Goal: Task Accomplishment & Management: Complete application form

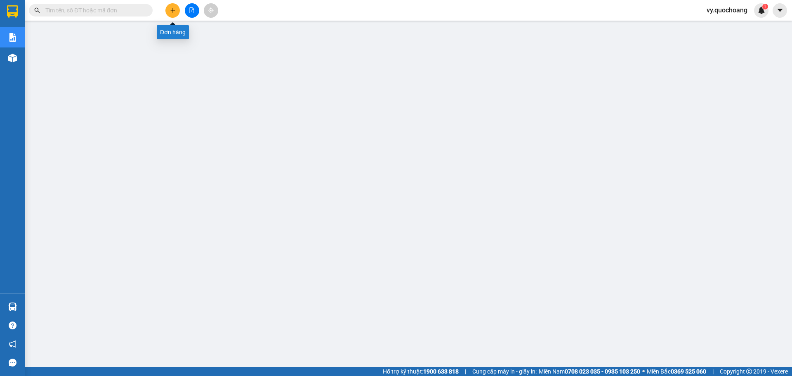
click at [170, 8] on icon "plus" at bounding box center [173, 10] width 6 height 6
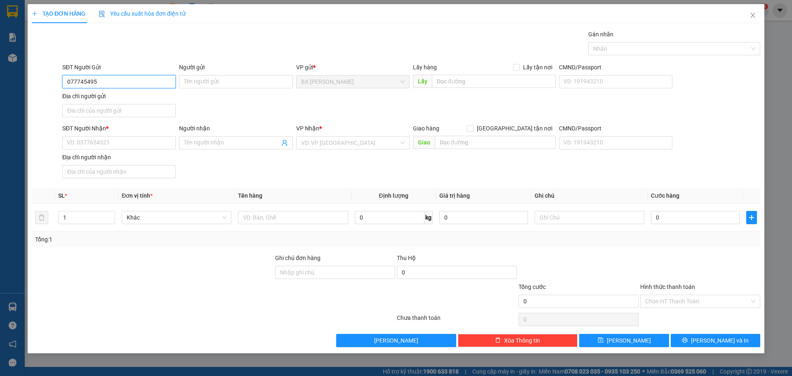
click at [79, 82] on input "077745495" at bounding box center [118, 81] width 113 height 13
type input "0777745495"
click at [161, 96] on div "0777745495 - CHÚ TÁM" at bounding box center [119, 98] width 104 height 9
type input "CHÚ TÁM"
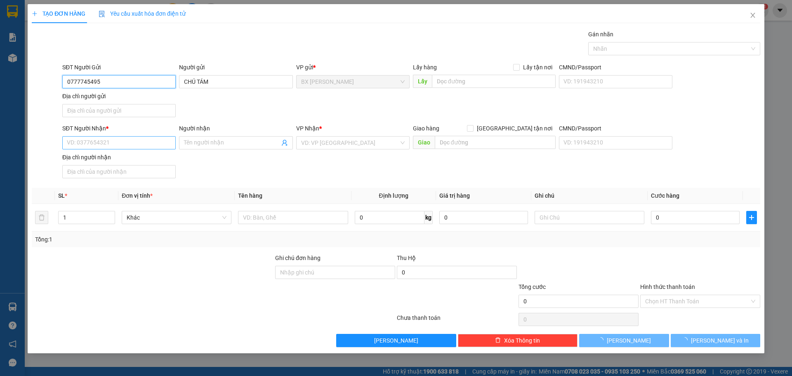
type input "0777745495"
click at [139, 144] on input "SĐT Người Nhận *" at bounding box center [118, 142] width 113 height 13
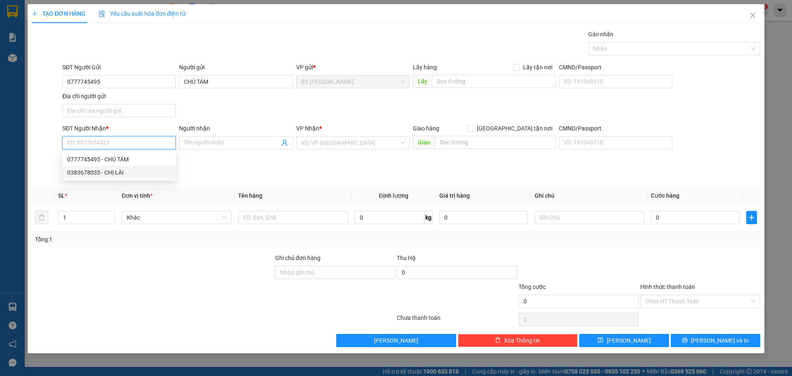
click at [135, 174] on div "0383678035 - CHỊ LÀI" at bounding box center [119, 172] width 104 height 9
type input "0383678035"
type input "CHỊ LÀI"
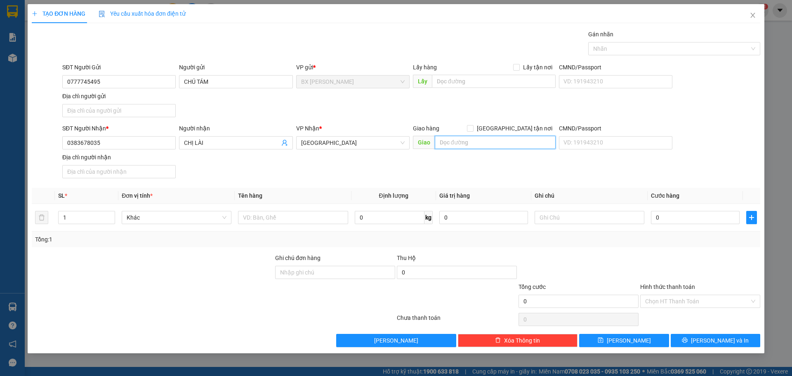
click at [510, 142] on input "text" at bounding box center [495, 142] width 121 height 13
type input "BXMT"
click at [328, 221] on input "text" at bounding box center [293, 217] width 110 height 13
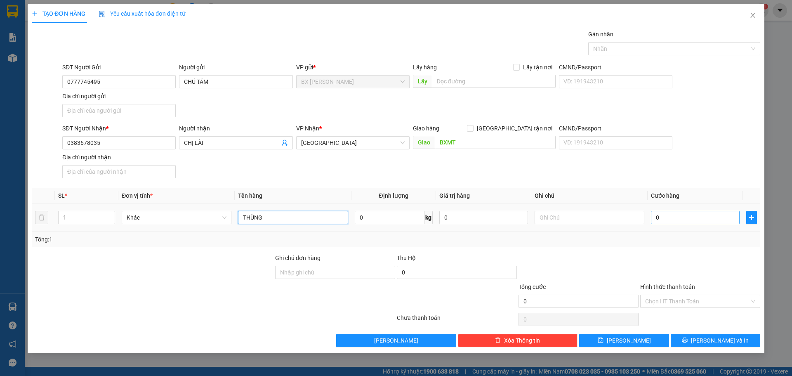
type input "THÙNG"
click at [711, 219] on input "0" at bounding box center [695, 217] width 89 height 13
type input "004"
type input "4"
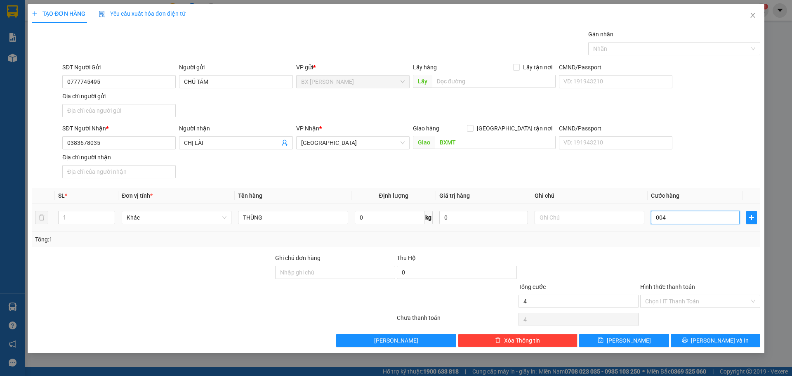
type input "0.040"
type input "40"
click at [711, 219] on input "0.040" at bounding box center [695, 217] width 89 height 13
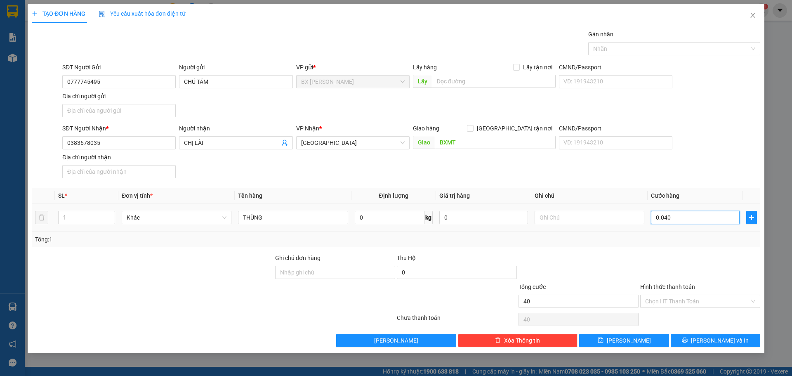
type input "4"
type input "40"
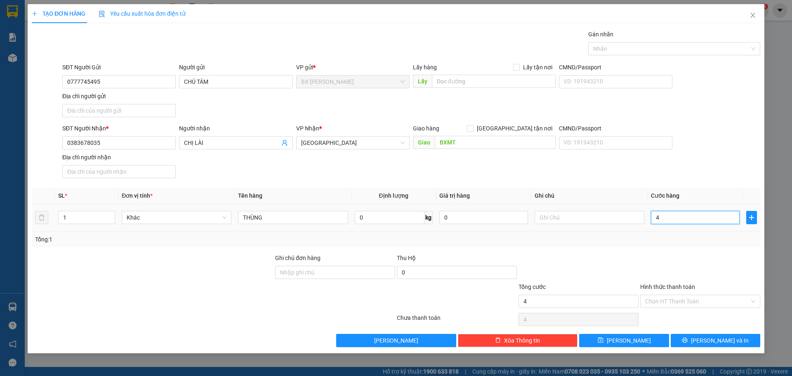
type input "40"
type input "40.000"
drag, startPoint x: 723, startPoint y: 270, endPoint x: 718, endPoint y: 286, distance: 16.6
click at [721, 273] on div at bounding box center [701, 267] width 122 height 29
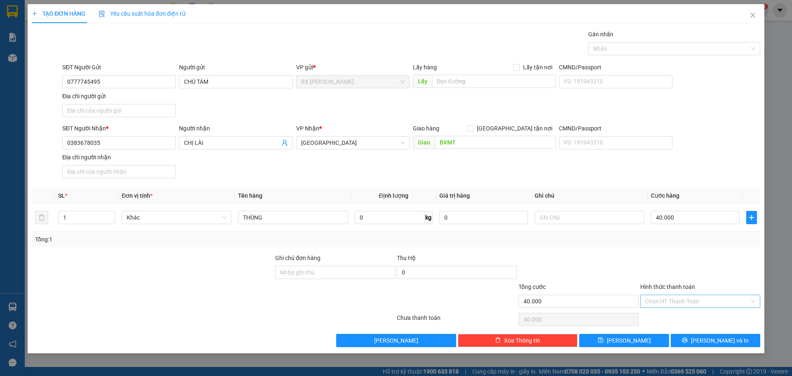
click at [715, 298] on input "Hình thức thanh toán" at bounding box center [697, 301] width 104 height 12
click at [715, 317] on div "Tại văn phòng" at bounding box center [700, 317] width 110 height 9
type input "0"
click at [713, 343] on span "[PERSON_NAME] và In" at bounding box center [720, 340] width 58 height 9
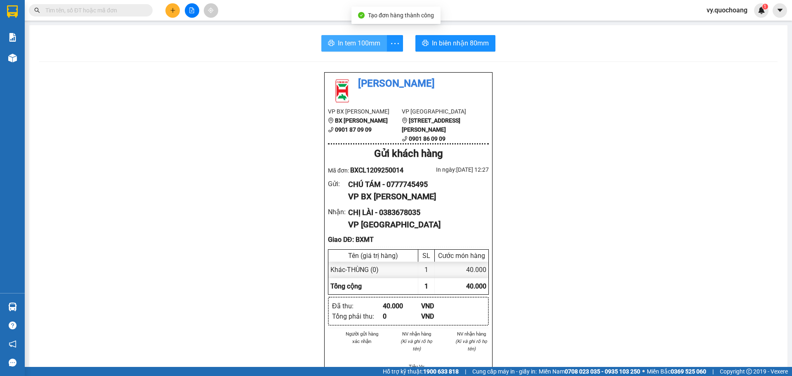
click at [338, 40] on span "In tem 100mm" at bounding box center [359, 43] width 43 height 10
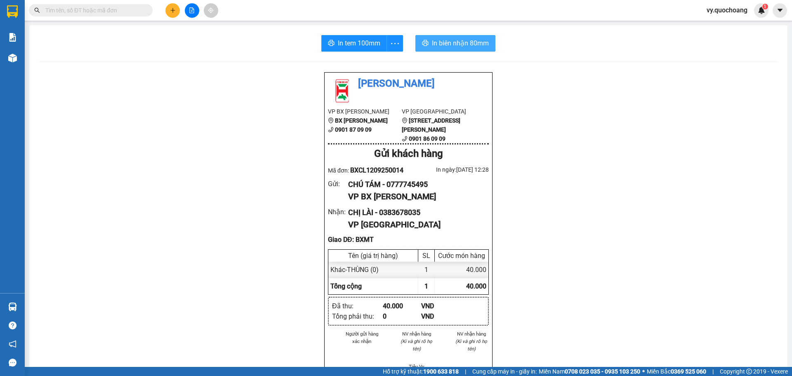
click at [432, 43] on span "In biên nhận 80mm" at bounding box center [460, 43] width 57 height 10
click at [173, 9] on icon "plus" at bounding box center [173, 10] width 0 height 5
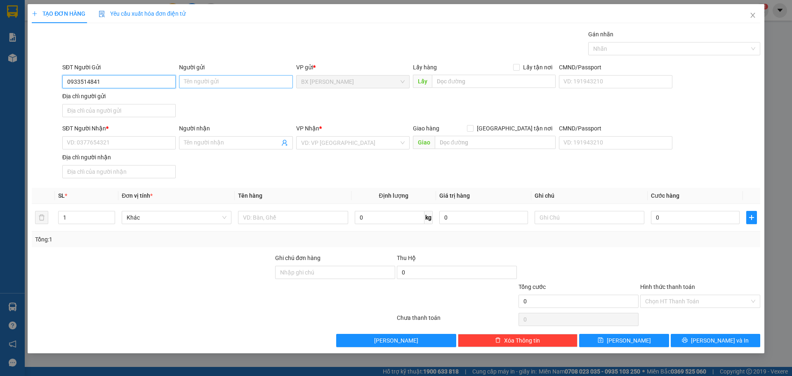
type input "0933514841"
click at [225, 85] on input "Người gửi" at bounding box center [235, 81] width 113 height 13
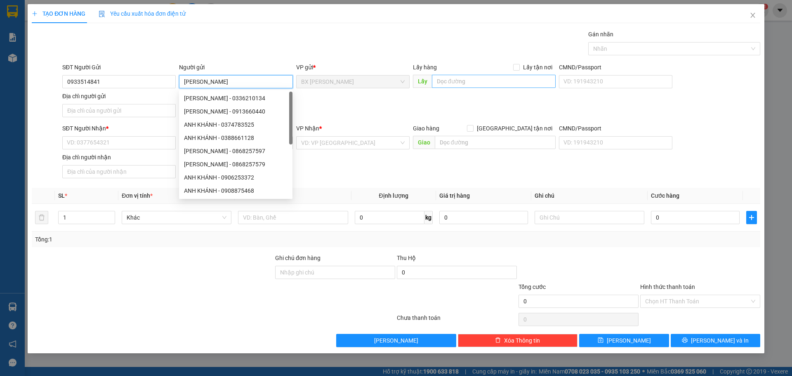
type input "[PERSON_NAME]"
click at [455, 85] on input "text" at bounding box center [494, 81] width 124 height 13
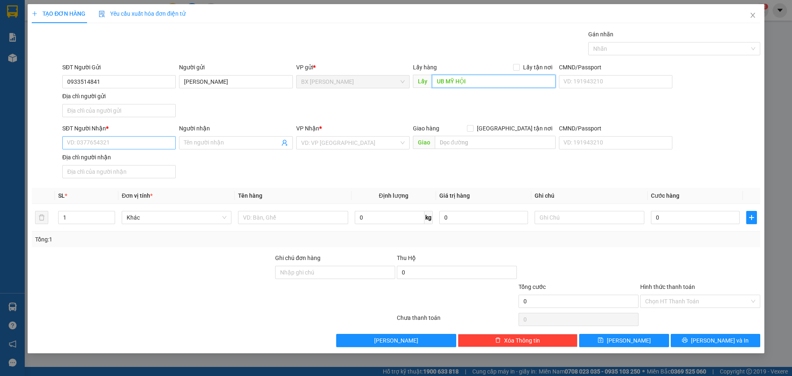
type input "UB MỸ HỘI"
click at [150, 145] on input "SĐT Người Nhận *" at bounding box center [118, 142] width 113 height 13
type input "0989884270"
click at [120, 156] on div "0989884270 - [PERSON_NAME]" at bounding box center [119, 159] width 104 height 9
type input "HÙNG"
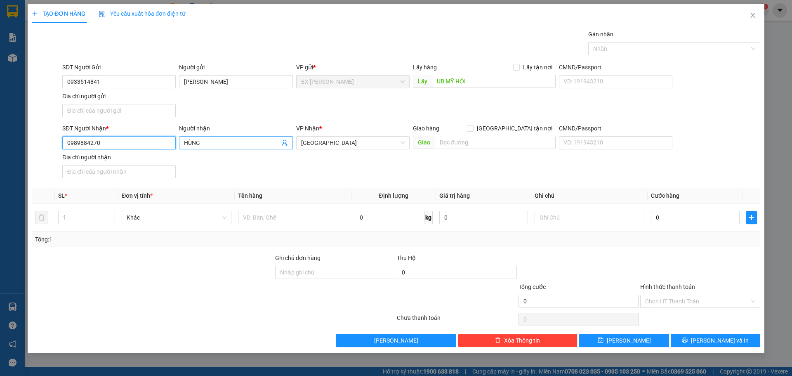
type input "0989884270"
click at [182, 140] on span "HÙNG" at bounding box center [235, 142] width 113 height 13
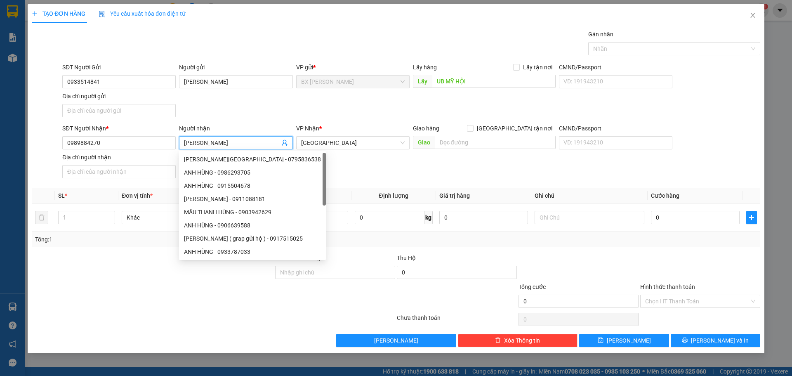
type input "[PERSON_NAME]"
click at [390, 161] on div "SĐT Người Nhận * 0989884270 Người nhận ANH HÙNG VP Nhận * [GEOGRAPHIC_DATA] Gia…" at bounding box center [412, 153] width 702 height 58
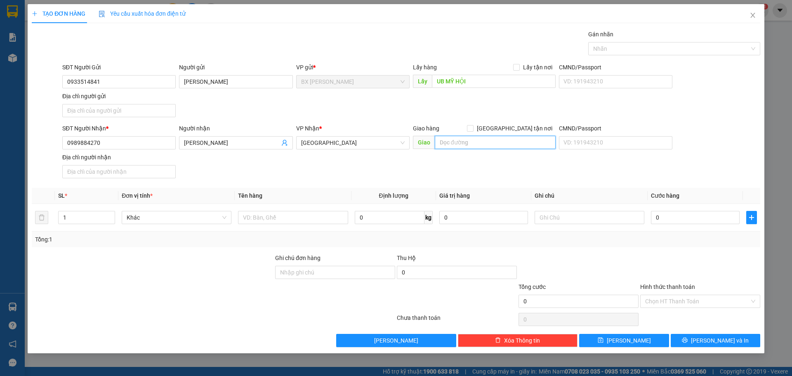
click at [545, 143] on input "text" at bounding box center [495, 142] width 121 height 13
type input "BXMT"
click at [269, 224] on input "text" at bounding box center [293, 217] width 110 height 13
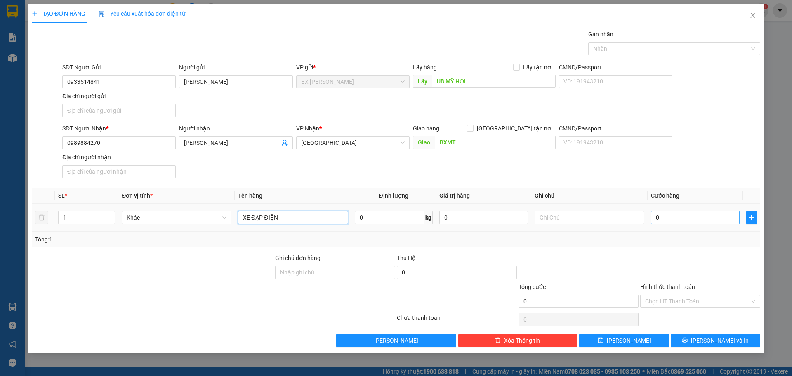
type input "XE ĐẠP ĐIỆN"
drag, startPoint x: 674, startPoint y: 216, endPoint x: 670, endPoint y: 212, distance: 5.0
click at [674, 215] on input "0" at bounding box center [695, 217] width 89 height 13
type input "002"
type input "2"
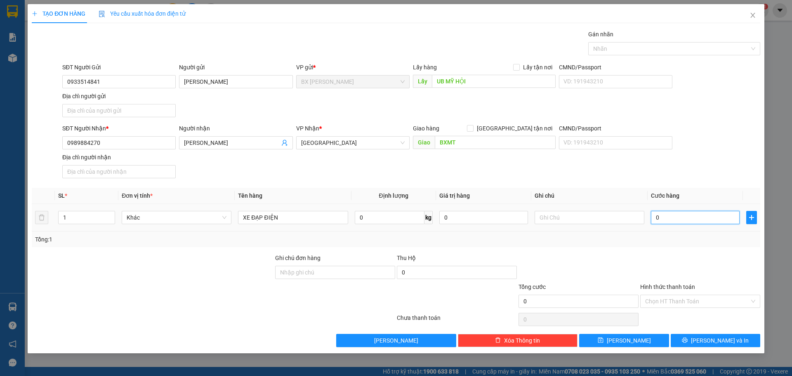
type input "2"
type input "0.020"
type input "20"
type input "00.200"
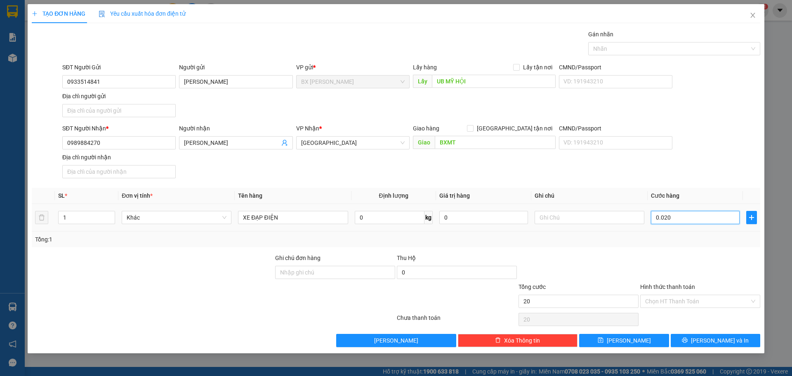
type input "200"
type input "0.002.000"
type input "2.000"
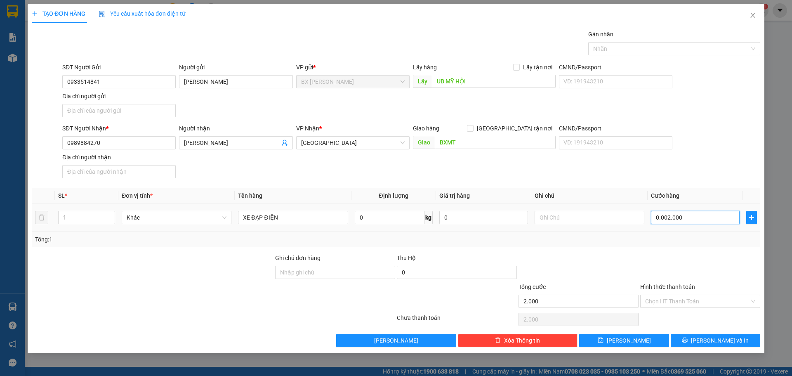
type input "002.000"
type input "2.000"
drag, startPoint x: 701, startPoint y: 221, endPoint x: 606, endPoint y: 234, distance: 95.7
click at [615, 234] on div "SL * Đơn vị tính * Tên hàng Định lượng Giá trị hàng Ghi chú Cước hàng 1 Khác XE…" at bounding box center [396, 217] width 729 height 59
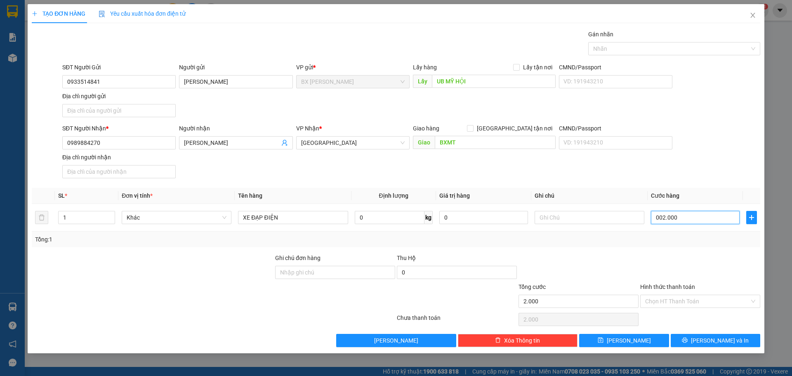
type input "0"
type input "002"
type input "2"
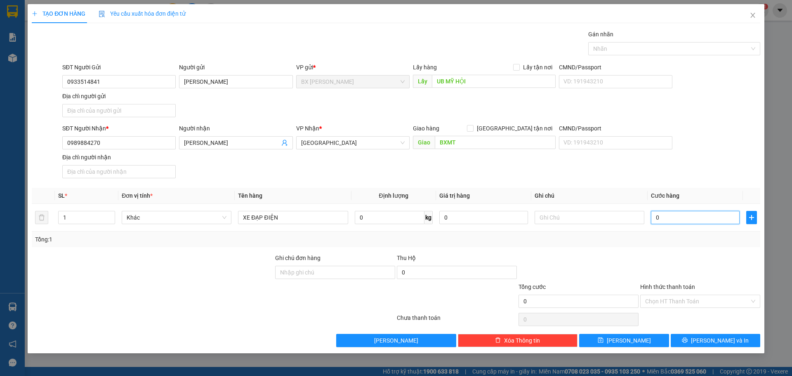
type input "2"
type input "0.020"
type input "20"
type input "00.200"
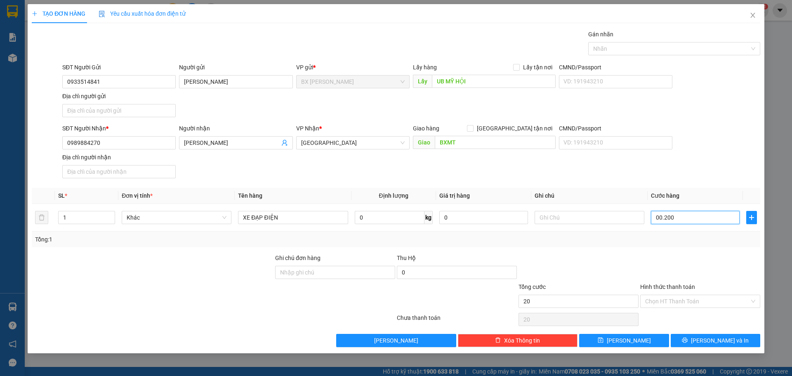
type input "200"
type input "00.020"
type input "20"
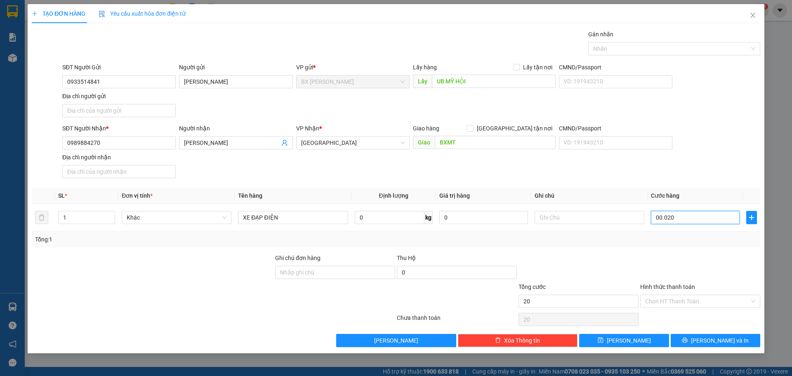
type input "0.002"
type input "2"
type input "000"
type input "0"
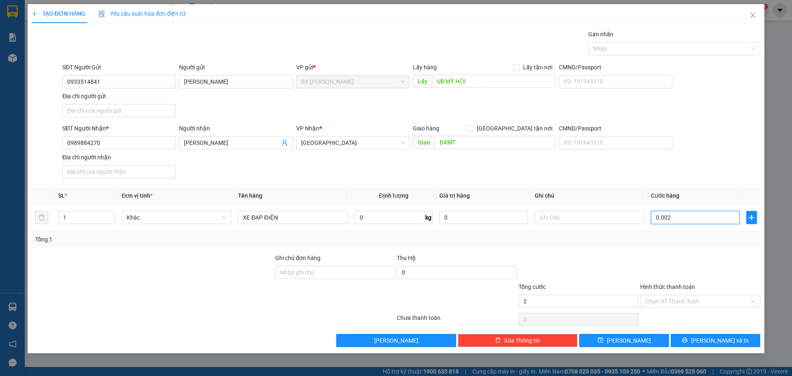
type input "0"
type input "20"
type input "200"
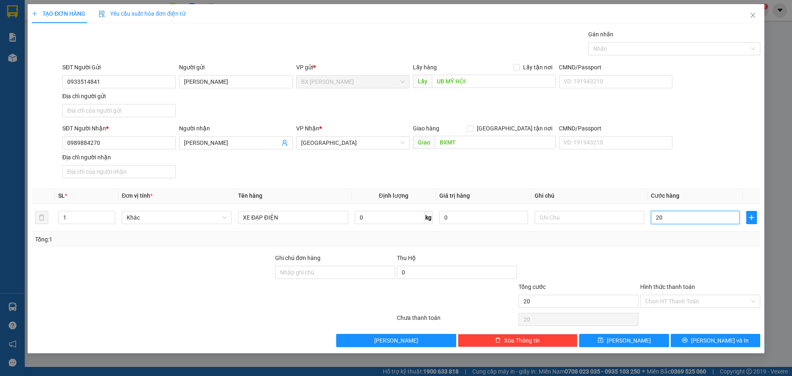
type input "200"
type input "200.000"
click at [606, 236] on div "Tổng: 1" at bounding box center [396, 239] width 722 height 9
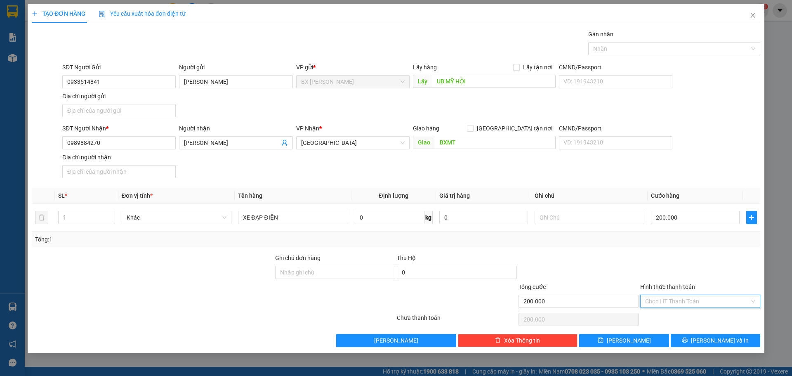
click at [662, 305] on input "Hình thức thanh toán" at bounding box center [697, 301] width 104 height 12
click at [658, 322] on div "Tại văn phòng" at bounding box center [701, 317] width 120 height 13
type input "0"
click at [735, 345] on button "[PERSON_NAME] và In" at bounding box center [716, 340] width 90 height 13
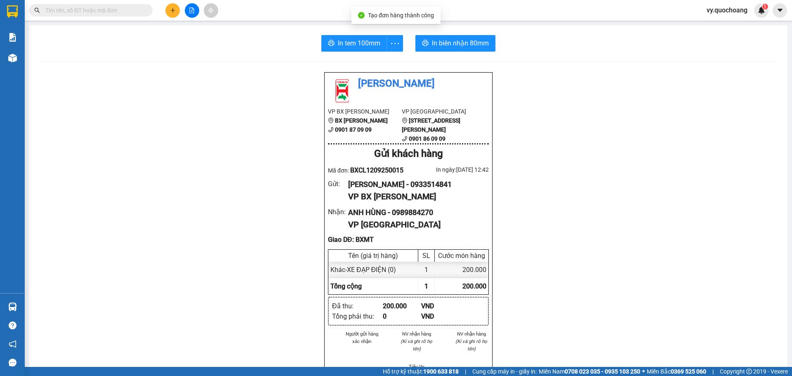
click at [352, 52] on div "In tem 100mm In biên nhận 80mm Quốc Hoàng VP BX Cao Lãnh BX Cao Lãnh 0901 87 09…" at bounding box center [408, 341] width 759 height 632
click at [362, 45] on span "In tem 100mm" at bounding box center [359, 43] width 43 height 10
click at [446, 43] on span "In biên nhận 80mm" at bounding box center [460, 43] width 57 height 10
click at [349, 43] on span "In tem 100mm" at bounding box center [359, 43] width 43 height 10
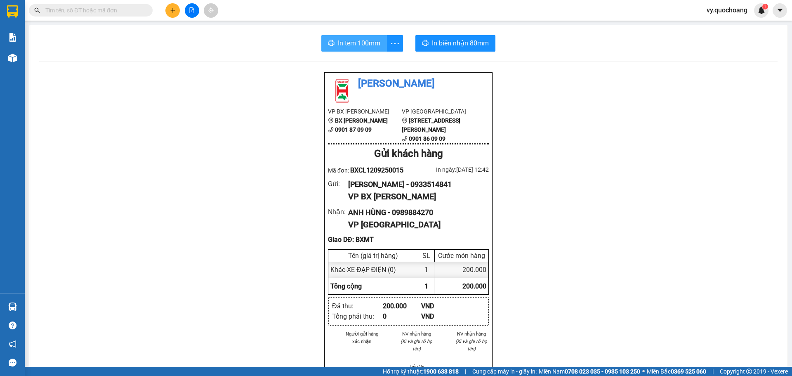
scroll to position [0, 0]
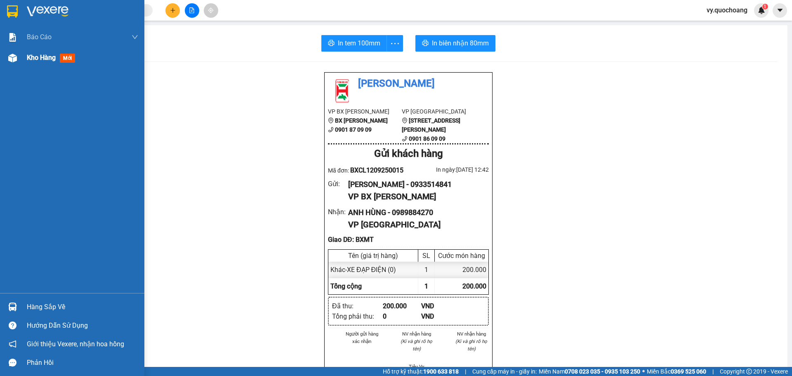
click at [7, 58] on div at bounding box center [12, 58] width 14 height 14
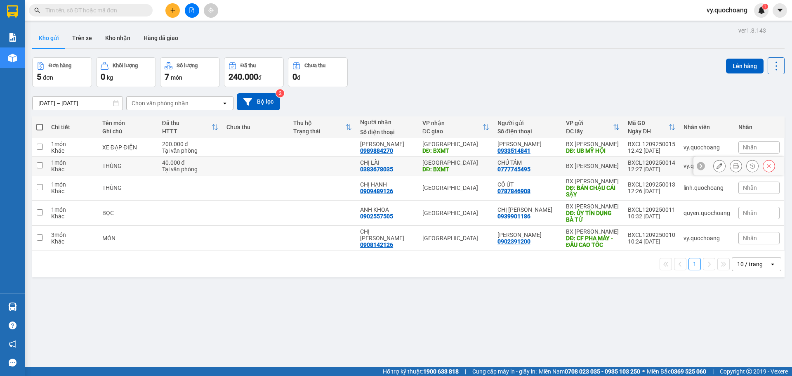
click at [723, 166] on div at bounding box center [745, 166] width 62 height 12
click at [738, 166] on div at bounding box center [745, 166] width 62 height 12
click at [733, 165] on icon at bounding box center [736, 166] width 6 height 6
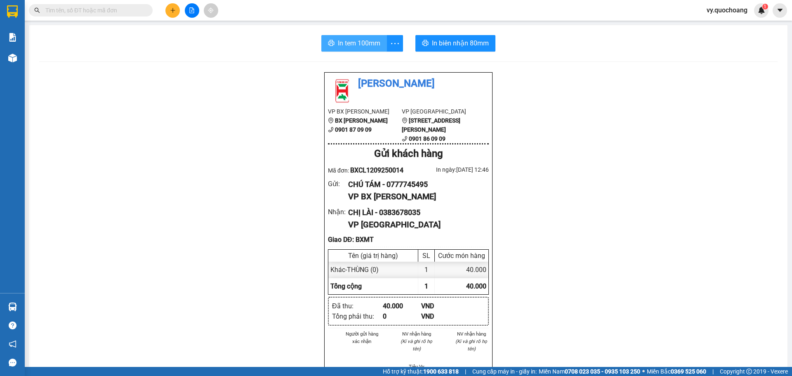
click at [367, 46] on span "In tem 100mm" at bounding box center [359, 43] width 43 height 10
